Goal: Task Accomplishment & Management: Complete application form

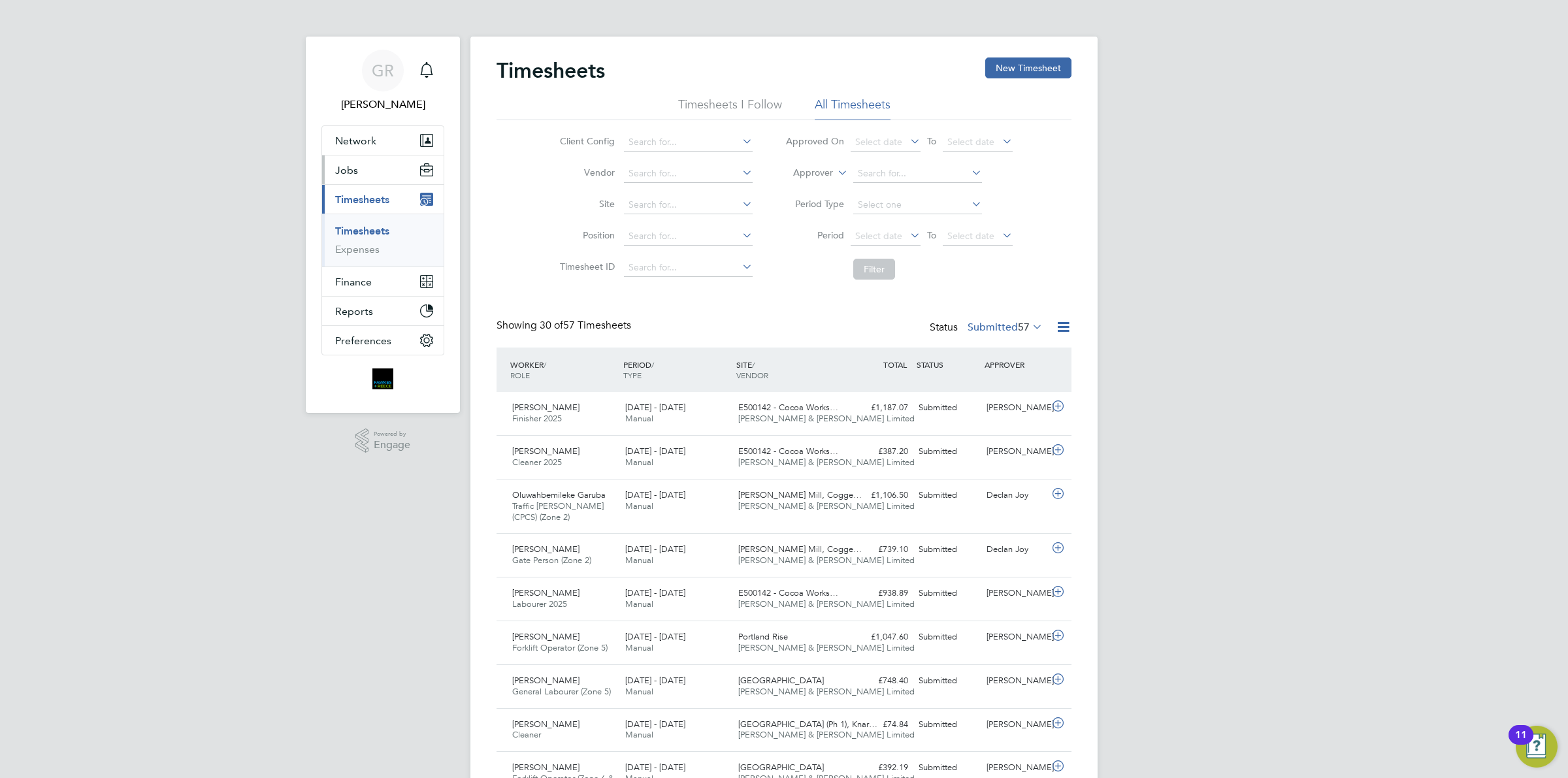
click at [381, 178] on button "Jobs" at bounding box center [383, 170] width 121 height 29
click at [367, 236] on link "Placements" at bounding box center [362, 238] width 54 height 12
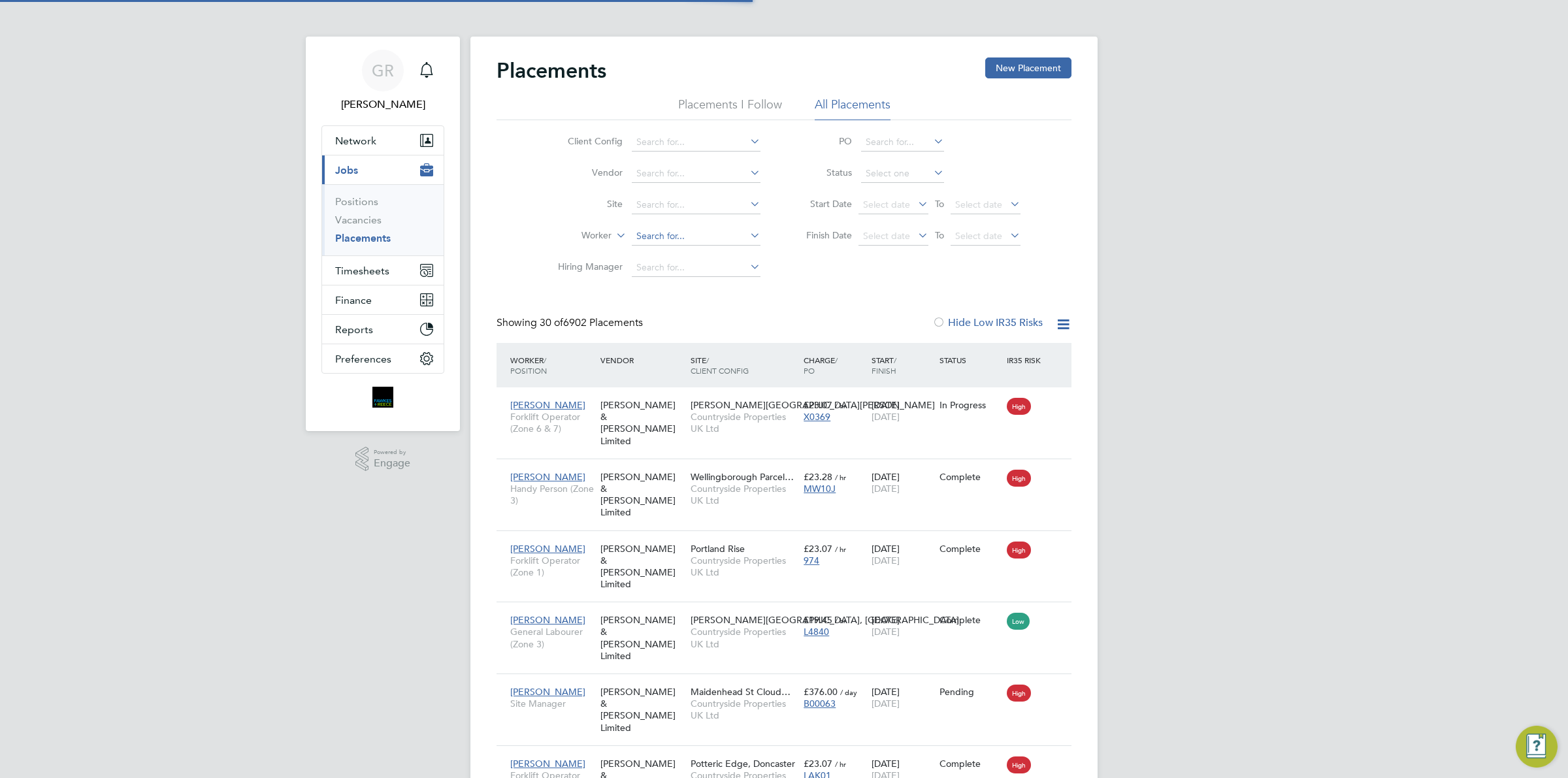
click at [638, 227] on input at bounding box center [696, 236] width 129 height 19
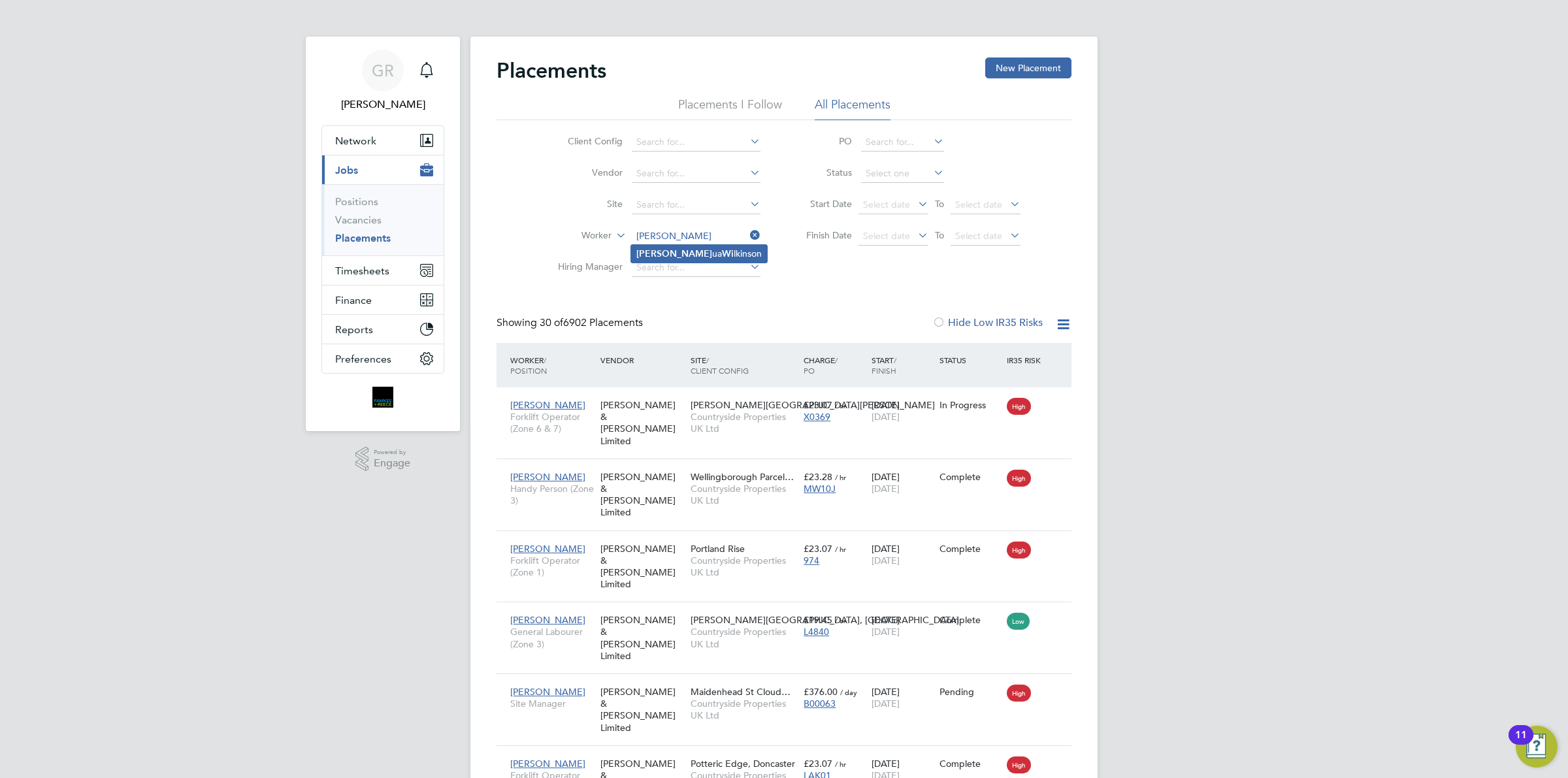
click at [664, 250] on li "[PERSON_NAME] ua Wi lkinson" at bounding box center [699, 254] width 136 height 18
type input "[PERSON_NAME]"
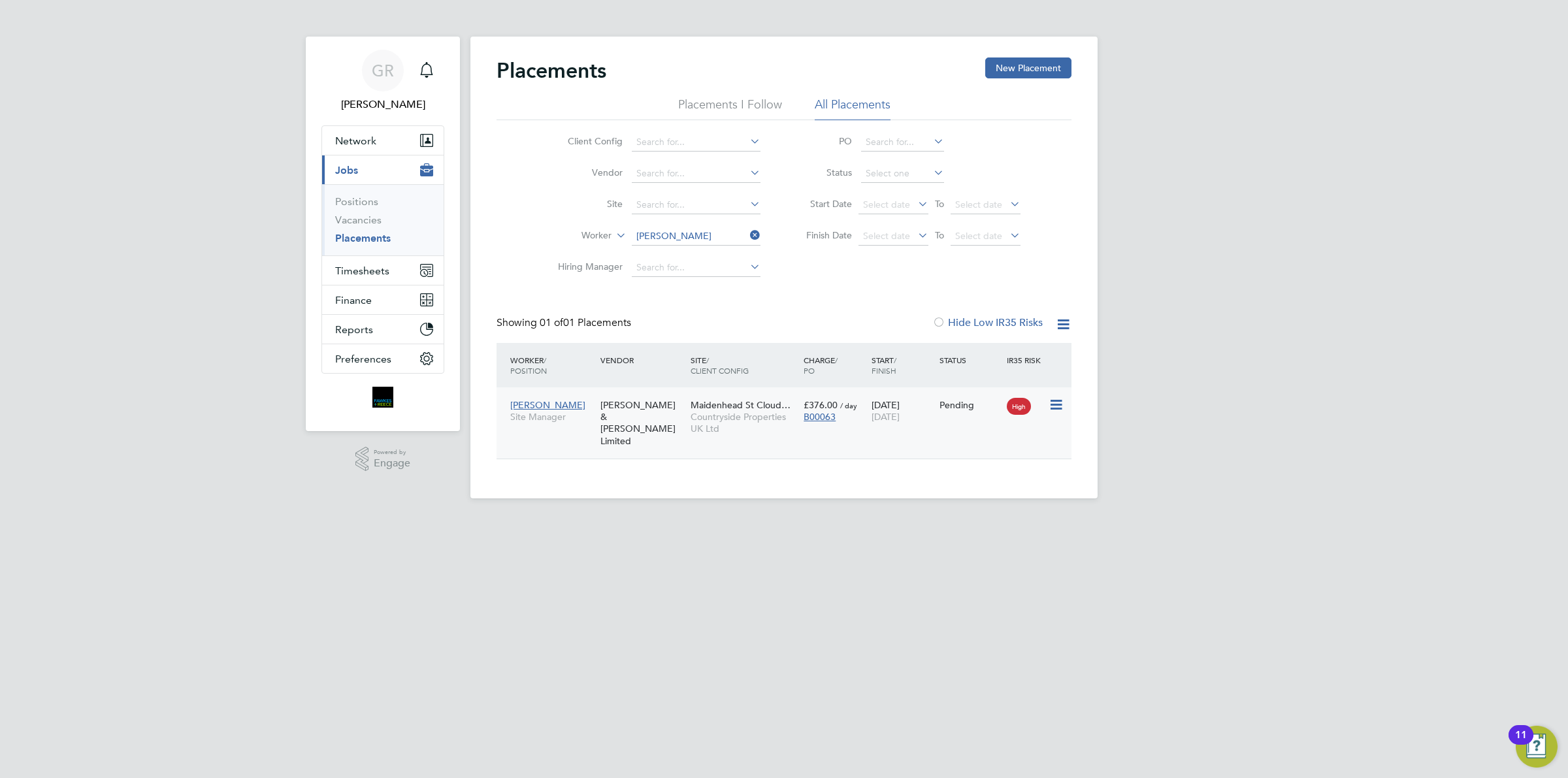
click at [617, 409] on div "[PERSON_NAME] & [PERSON_NAME] Limited" at bounding box center [642, 422] width 90 height 61
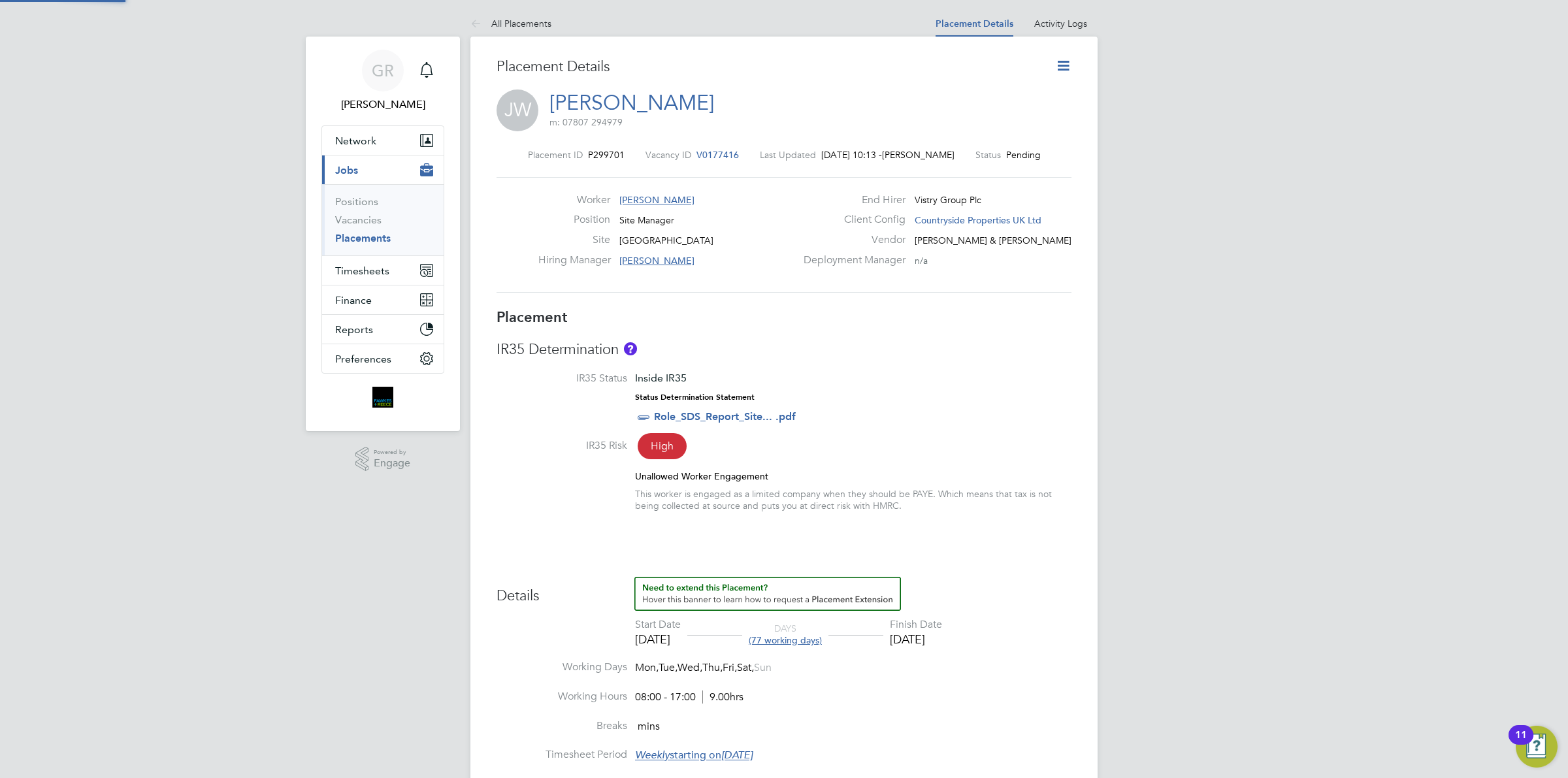
click at [1062, 67] on icon at bounding box center [1063, 65] width 16 height 16
click at [991, 139] on li "Start" at bounding box center [1021, 141] width 96 height 19
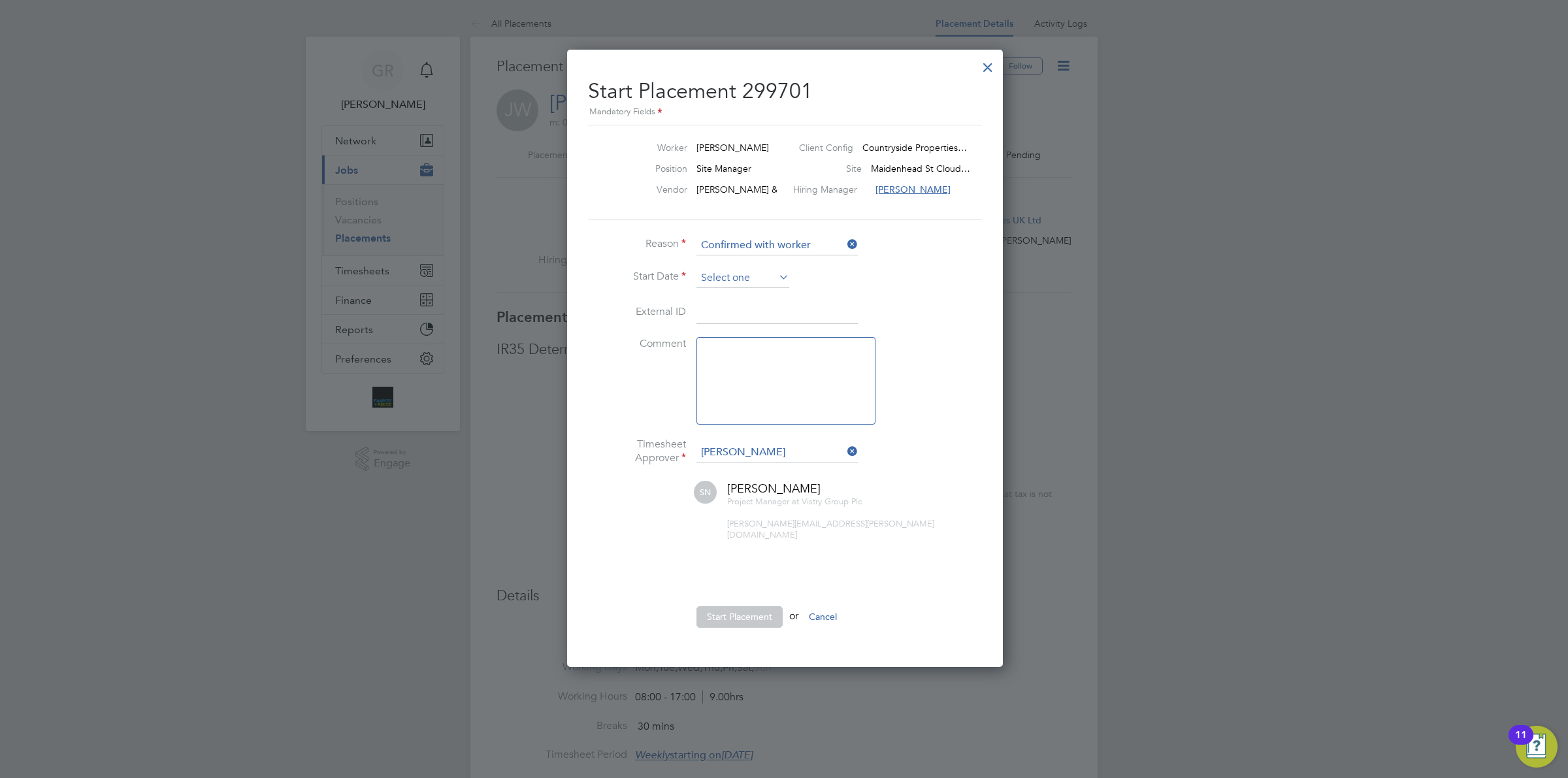
click at [753, 271] on input at bounding box center [743, 278] width 93 height 19
click at [720, 373] on span "4" at bounding box center [718, 360] width 25 height 25
type input "[DATE]"
click at [735, 593] on ul "Reason Confirmed with worker Start Date 04 Aug 2025 External ID Comment Timeshe…" at bounding box center [784, 438] width 392 height 405
click at [732, 609] on button "Start Placement" at bounding box center [740, 616] width 86 height 21
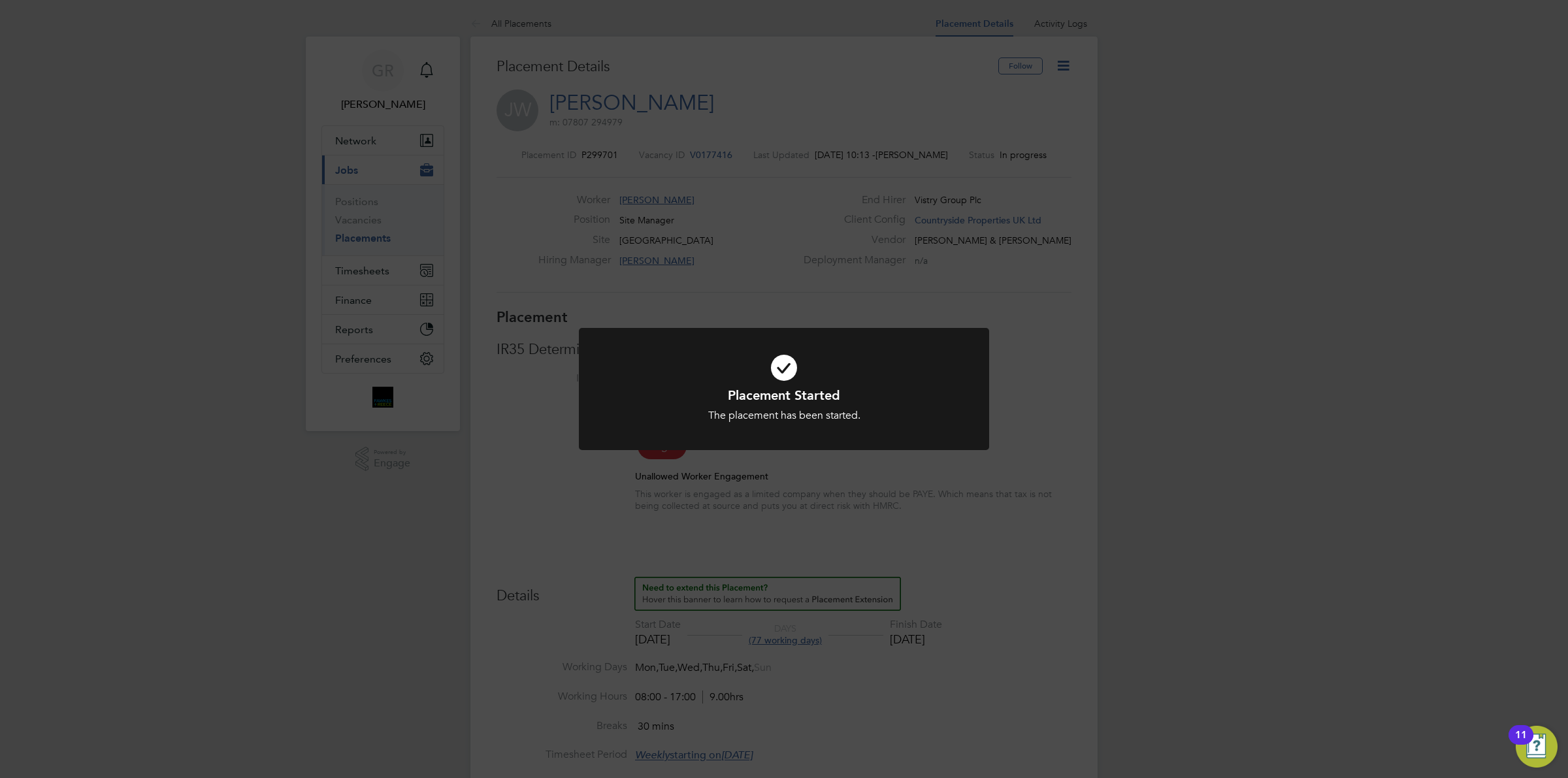
click at [808, 397] on h1 "Placement Started" at bounding box center [783, 395] width 339 height 17
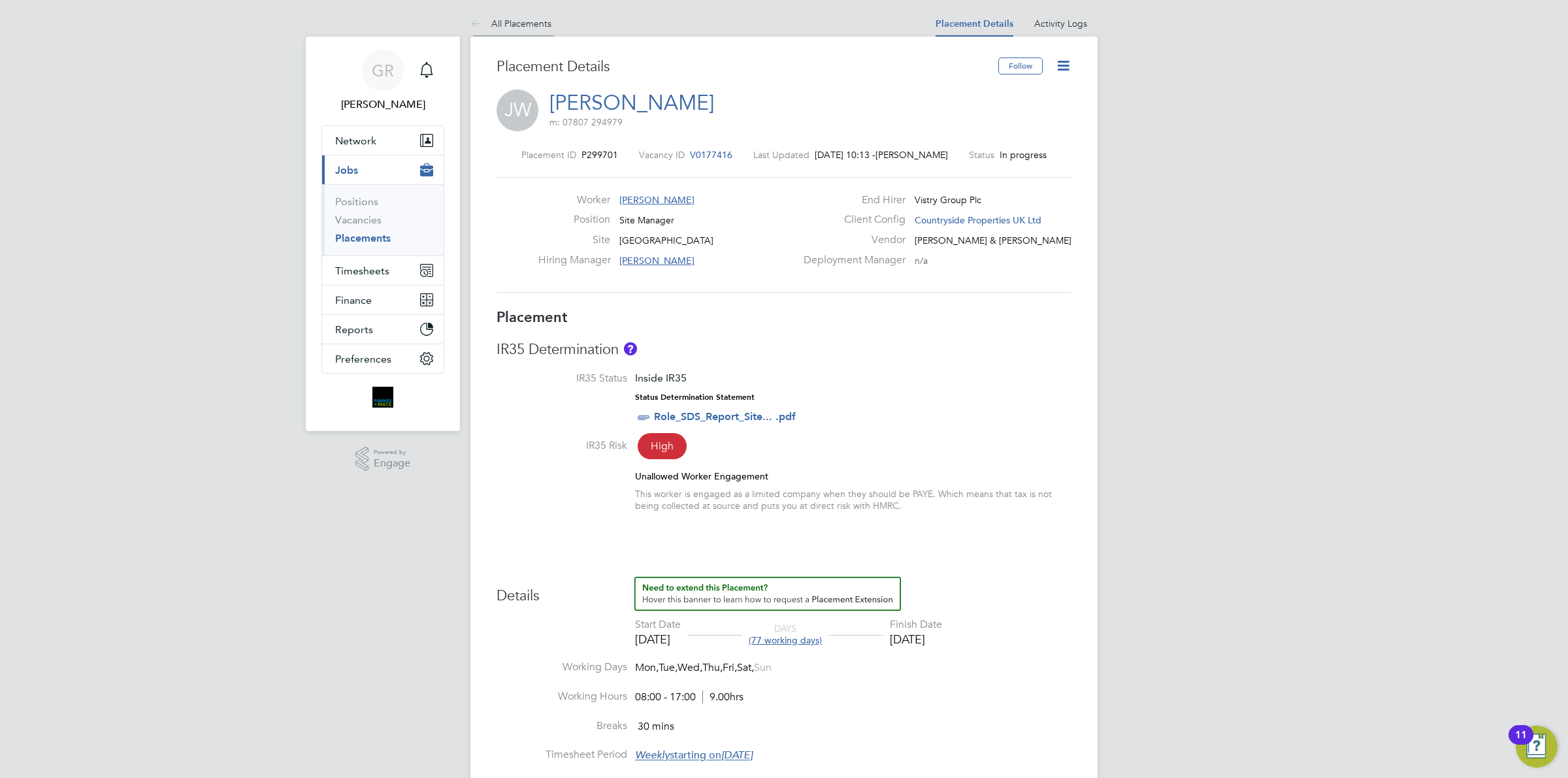
click at [505, 29] on li "All Placements" at bounding box center [510, 24] width 81 height 26
